Goal: Communication & Community: Answer question/provide support

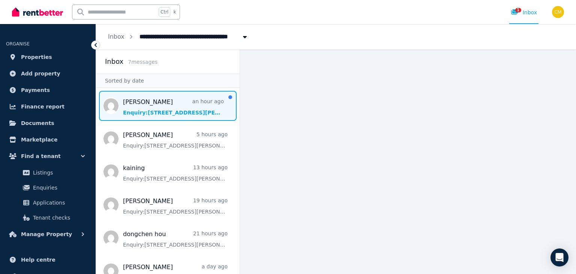
click at [177, 104] on span "Message list" at bounding box center [168, 106] width 144 height 30
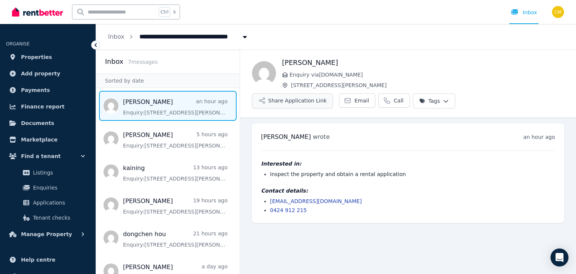
click at [307, 99] on button "Share Application Link" at bounding box center [292, 100] width 81 height 15
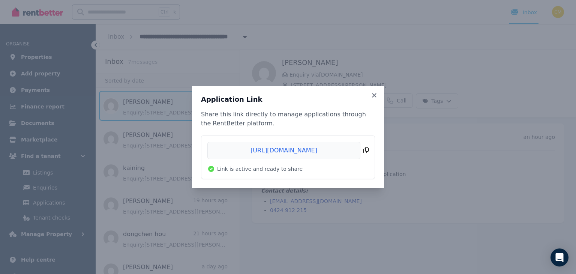
click at [330, 152] on span "Copied!" at bounding box center [287, 150] width 161 height 17
click at [380, 98] on div "Application Link Share this link directly to manage applications through the Re…" at bounding box center [288, 137] width 192 height 102
click at [377, 96] on icon at bounding box center [375, 95] width 8 height 7
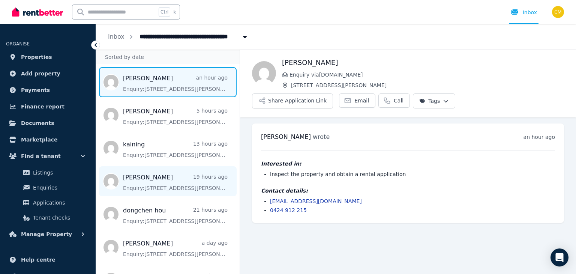
scroll to position [48, 0]
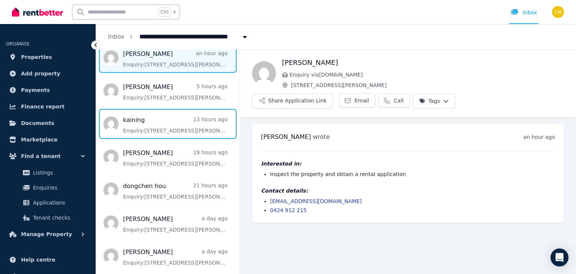
click at [198, 138] on span "Message list" at bounding box center [168, 124] width 144 height 30
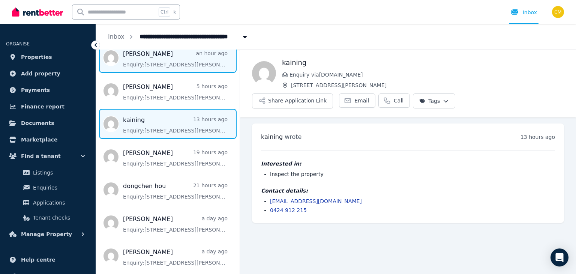
click at [183, 62] on span "Message list" at bounding box center [168, 58] width 144 height 30
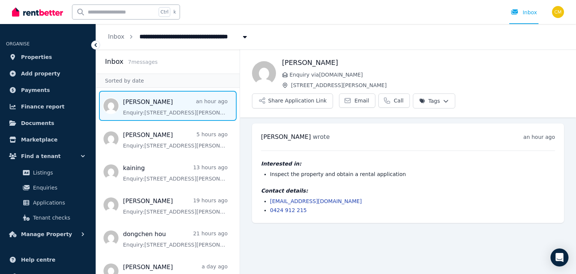
click at [176, 105] on span "Message list" at bounding box center [168, 106] width 144 height 30
click at [51, 59] on link "Properties" at bounding box center [48, 57] width 84 height 15
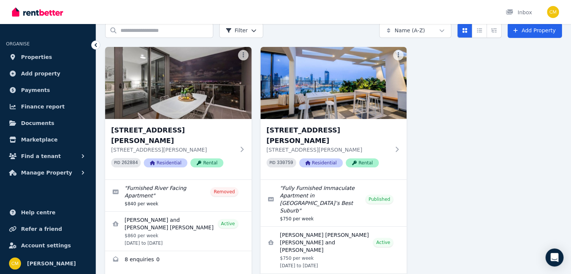
scroll to position [60, 0]
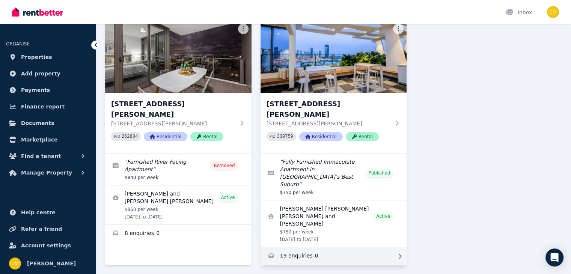
click at [345, 247] on link "Enquiries for 1303/49 Cordelia Street, South Brisbane" at bounding box center [333, 256] width 146 height 18
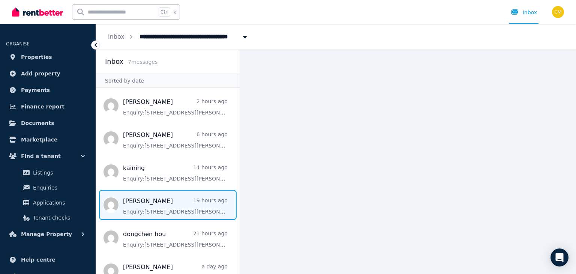
click at [186, 192] on span "Message list" at bounding box center [168, 205] width 144 height 30
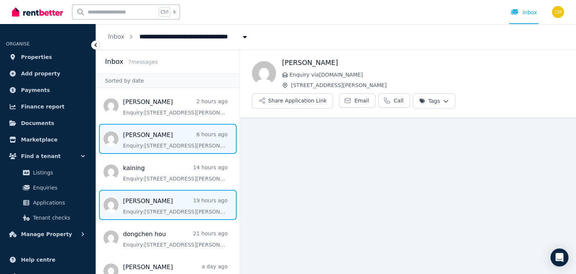
click at [186, 145] on span "Message list" at bounding box center [168, 139] width 144 height 30
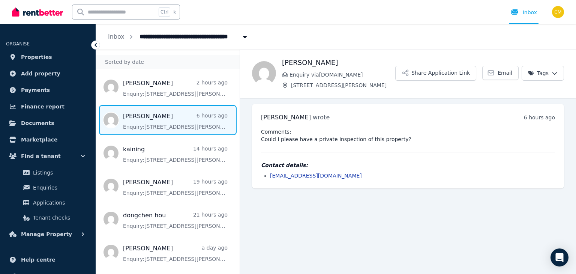
scroll to position [48, 0]
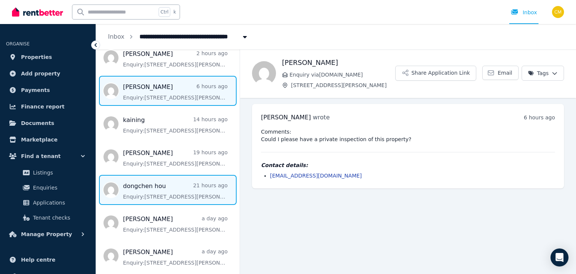
click at [185, 203] on span "Message list" at bounding box center [168, 190] width 144 height 30
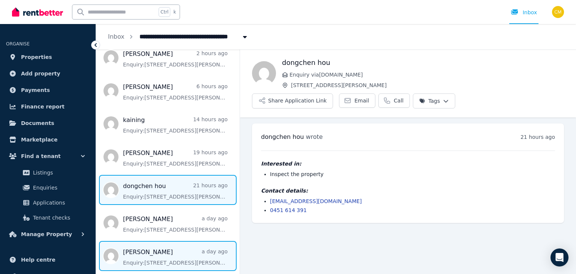
click at [157, 256] on span "Message list" at bounding box center [168, 256] width 144 height 30
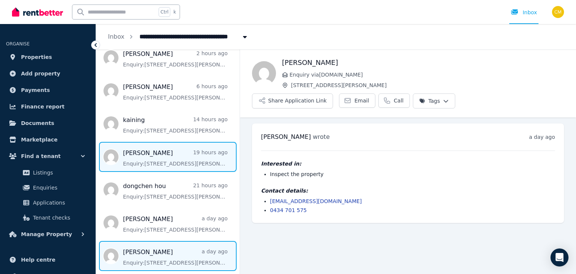
click at [168, 162] on span "Message list" at bounding box center [168, 157] width 144 height 30
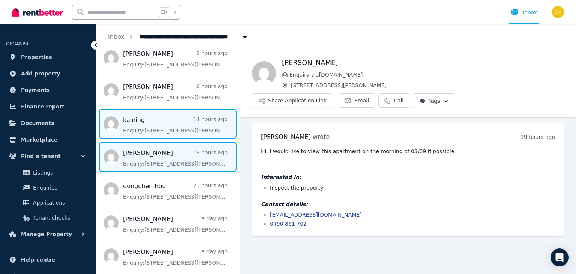
click at [172, 131] on span "Message list" at bounding box center [168, 124] width 144 height 30
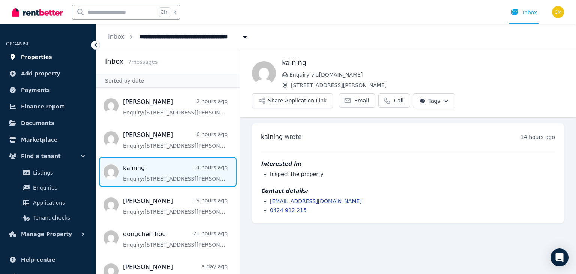
click at [46, 60] on link "Properties" at bounding box center [48, 57] width 84 height 15
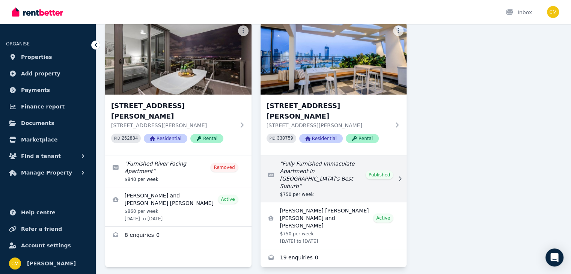
scroll to position [60, 0]
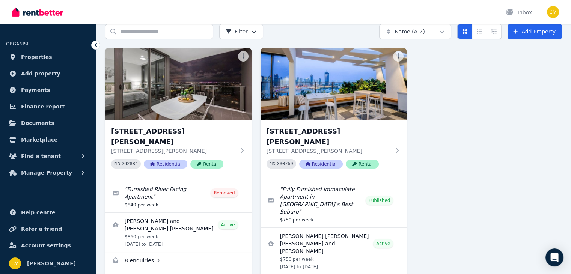
scroll to position [60, 0]
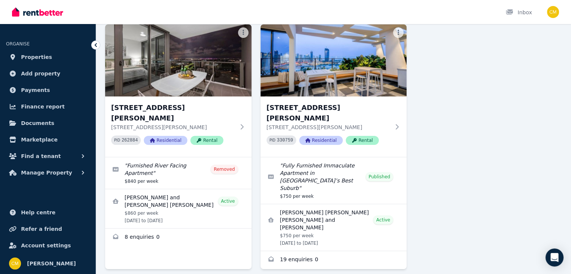
scroll to position [60, 0]
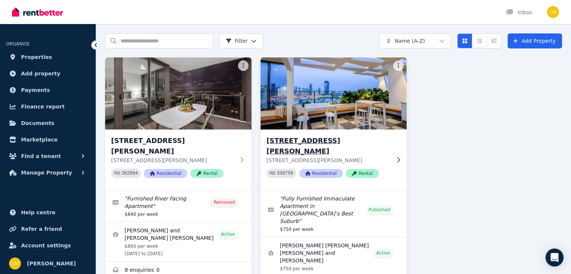
scroll to position [60, 0]
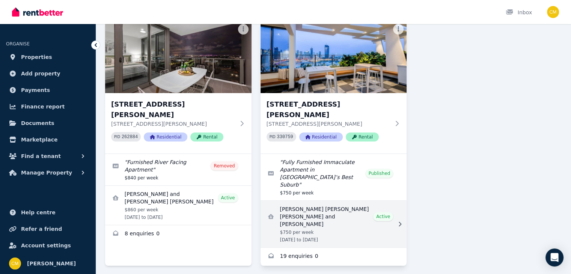
scroll to position [60, 0]
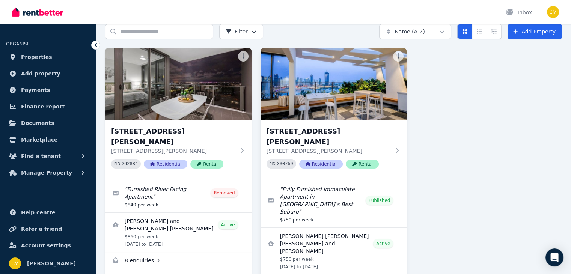
scroll to position [60, 0]
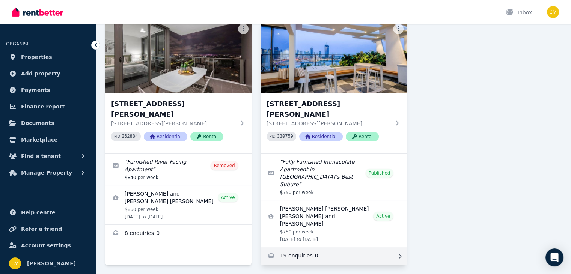
click at [362, 247] on link "Enquiries for 1303/49 Cordelia Street, South Brisbane" at bounding box center [333, 256] width 146 height 18
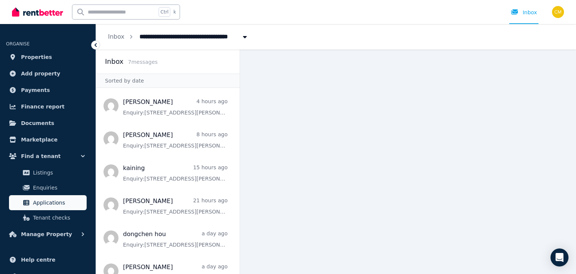
click at [53, 200] on span "Applications" at bounding box center [58, 202] width 51 height 9
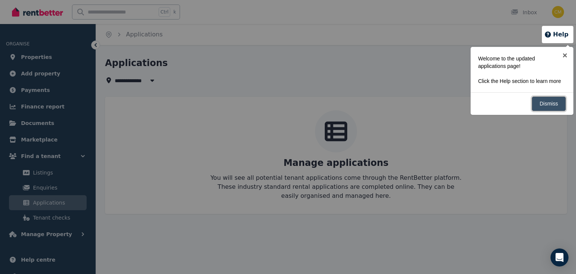
click at [547, 102] on link "Dismiss" at bounding box center [549, 103] width 34 height 15
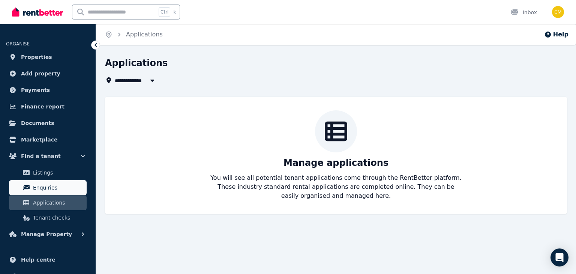
click at [60, 186] on span "Enquiries" at bounding box center [58, 187] width 51 height 9
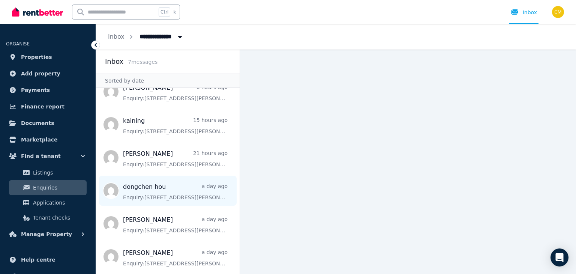
scroll to position [48, 0]
